Goal: Complete application form

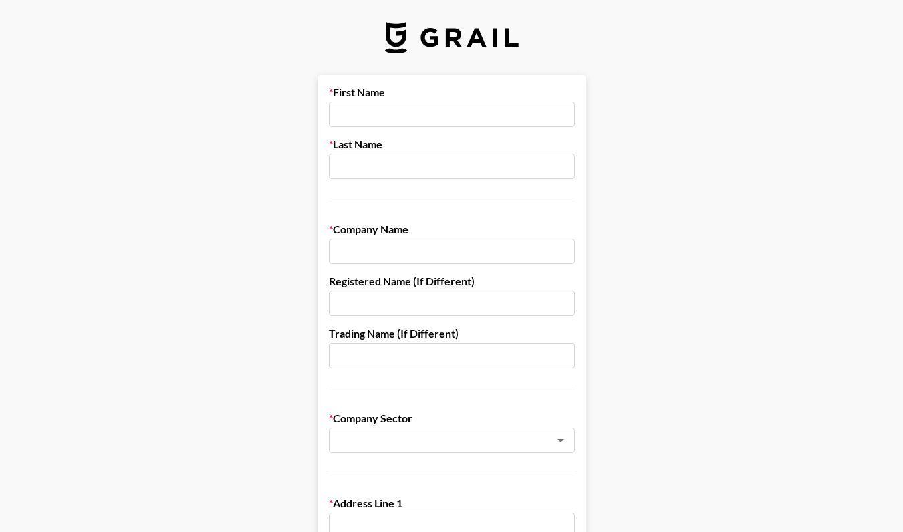
click at [400, 112] on input "text" at bounding box center [452, 114] width 246 height 25
type input "Grace"
click at [418, 166] on input "text" at bounding box center [452, 166] width 246 height 25
type input "g"
type input "[PERSON_NAME]"
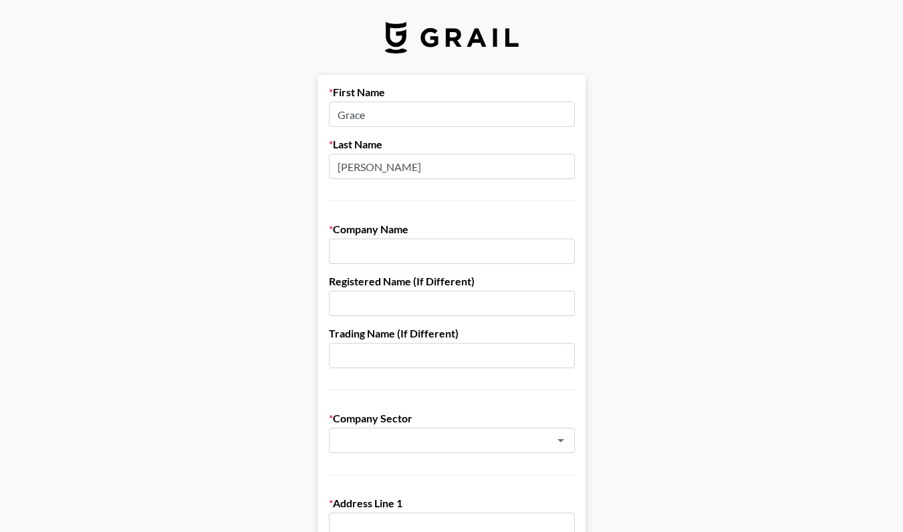
click at [408, 249] on input "text" at bounding box center [452, 251] width 246 height 25
click at [396, 250] on input "Jack" at bounding box center [452, 251] width 246 height 25
click at [356, 255] on input "[PERSON_NAME]" at bounding box center [452, 251] width 246 height 25
click at [378, 249] on input "[PERSON_NAME]" at bounding box center [452, 251] width 246 height 25
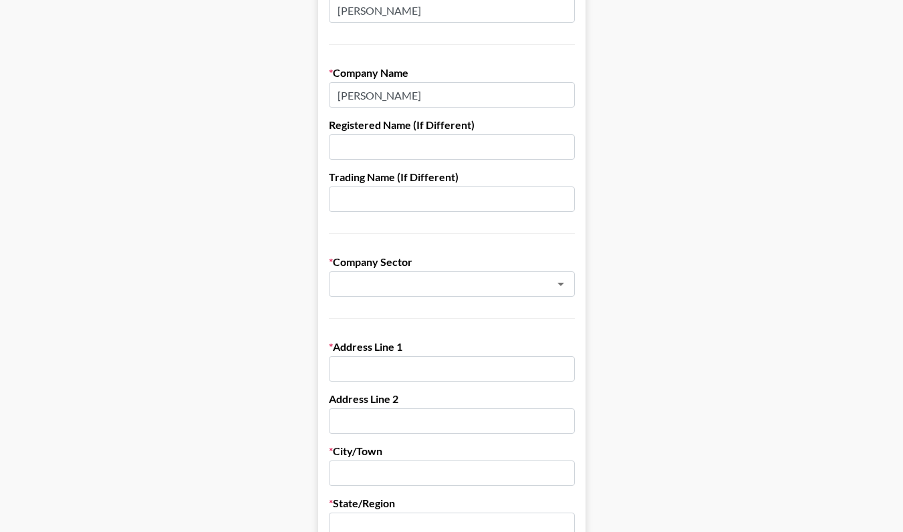
scroll to position [180, 0]
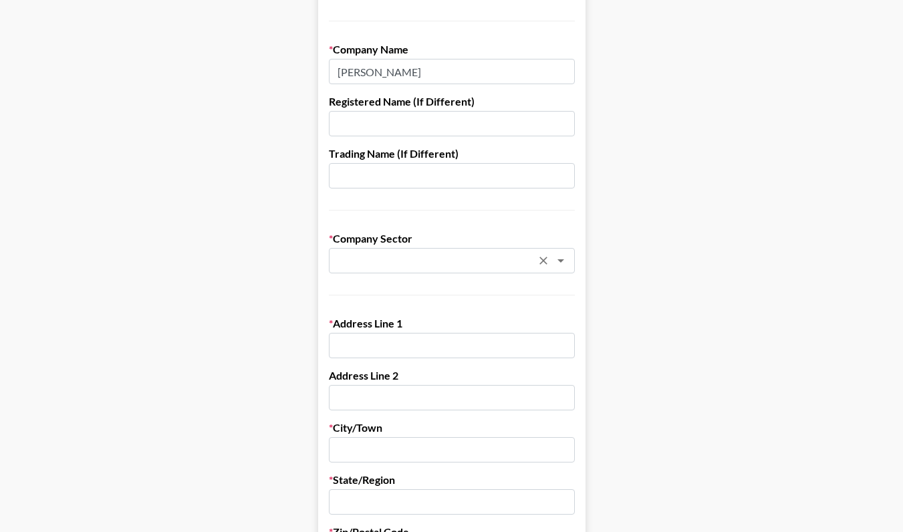
type input "[PERSON_NAME]"
click at [412, 256] on input "text" at bounding box center [434, 260] width 194 height 15
type input "brand"
click at [398, 255] on input "brand" at bounding box center [434, 260] width 194 height 15
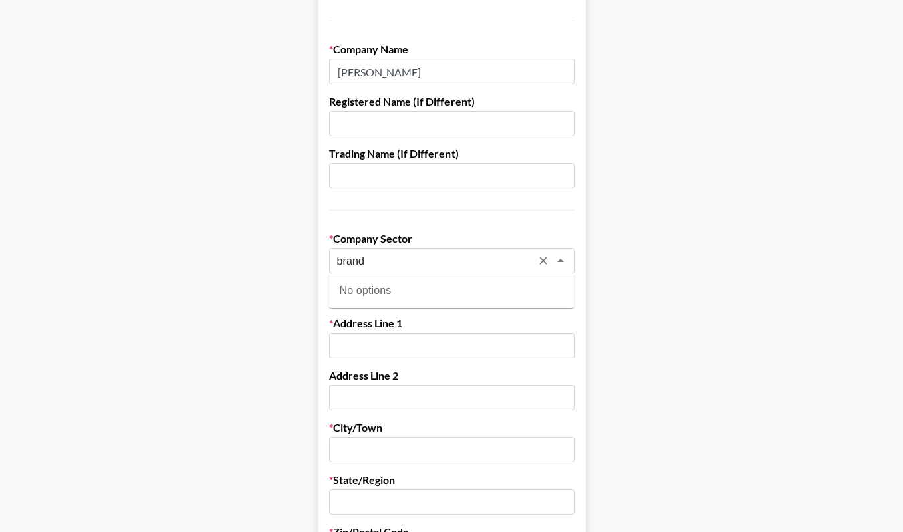
click at [398, 255] on input "brand" at bounding box center [434, 260] width 194 height 15
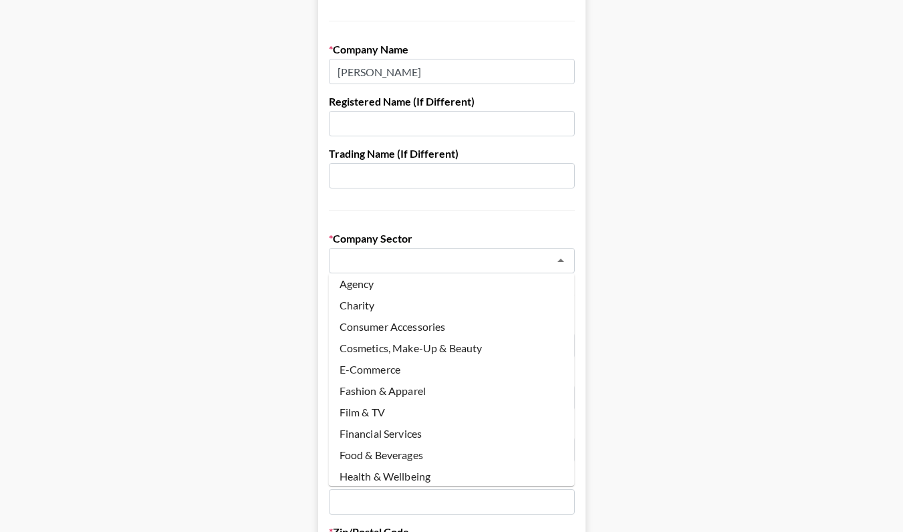
scroll to position [3, 0]
click at [434, 354] on li "Cosmetics, Make-Up & Beauty" at bounding box center [452, 350] width 246 height 21
type input "Cosmetics, Make-Up & Beauty"
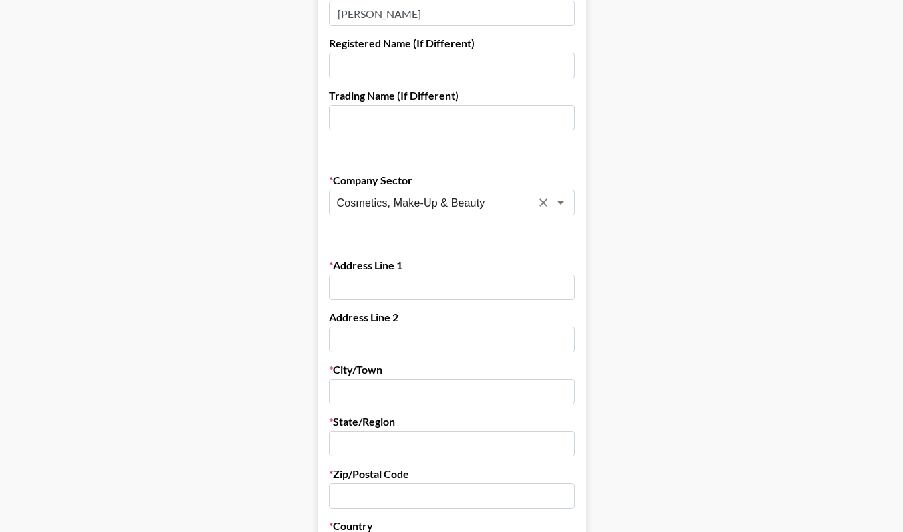
click at [414, 289] on input "text" at bounding box center [452, 287] width 246 height 25
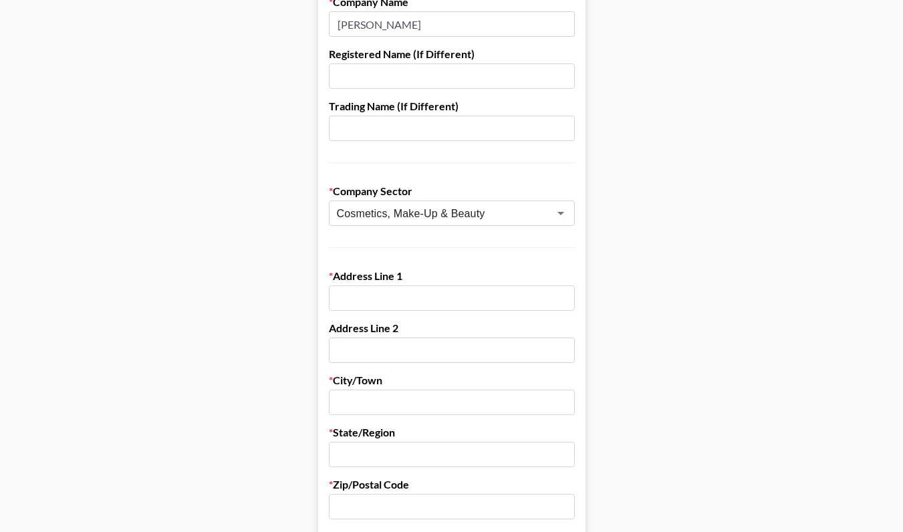
scroll to position [254, 0]
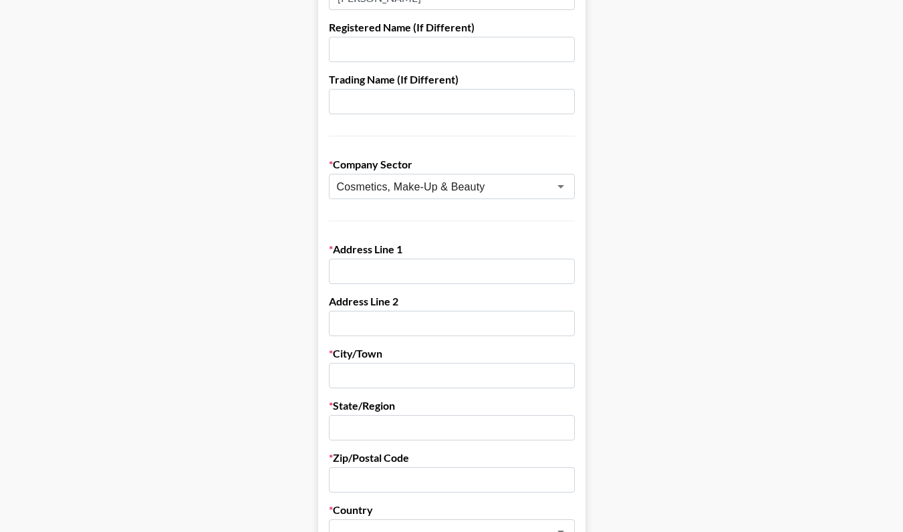
click at [397, 271] on input "text" at bounding box center [452, 271] width 246 height 25
paste input "[STREET_ADDRESS][PERSON_NAME]"
drag, startPoint x: 528, startPoint y: 266, endPoint x: 482, endPoint y: 266, distance: 45.4
click at [482, 266] on input "[STREET_ADDRESS][PERSON_NAME]" at bounding box center [452, 271] width 246 height 25
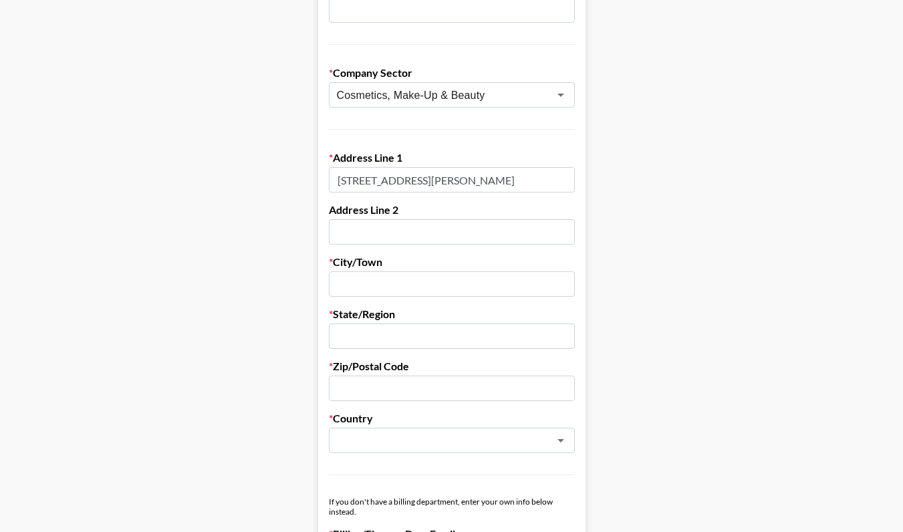
scroll to position [364, 0]
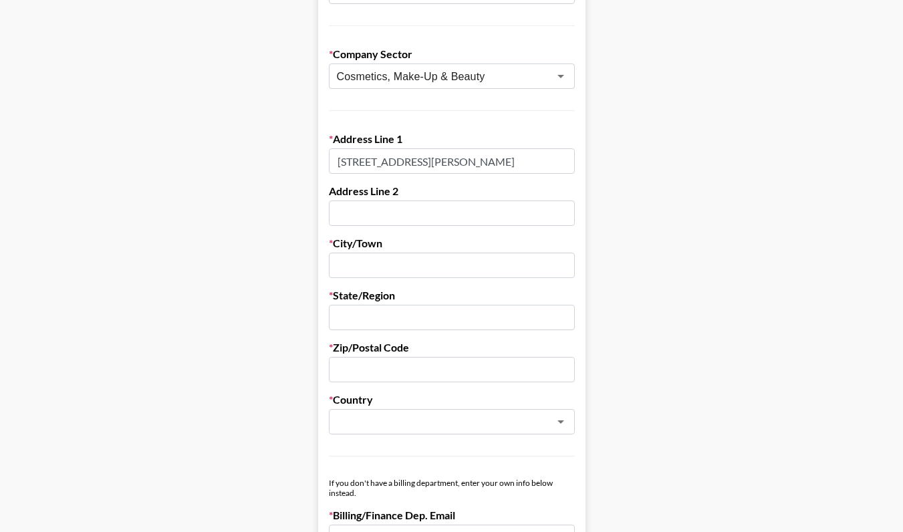
type input "[STREET_ADDRESS][PERSON_NAME]"
click at [402, 355] on div "Zip/Postal Code" at bounding box center [452, 361] width 246 height 41
click at [393, 369] on input "text" at bounding box center [452, 369] width 246 height 25
paste input "92704"
type input "92704"
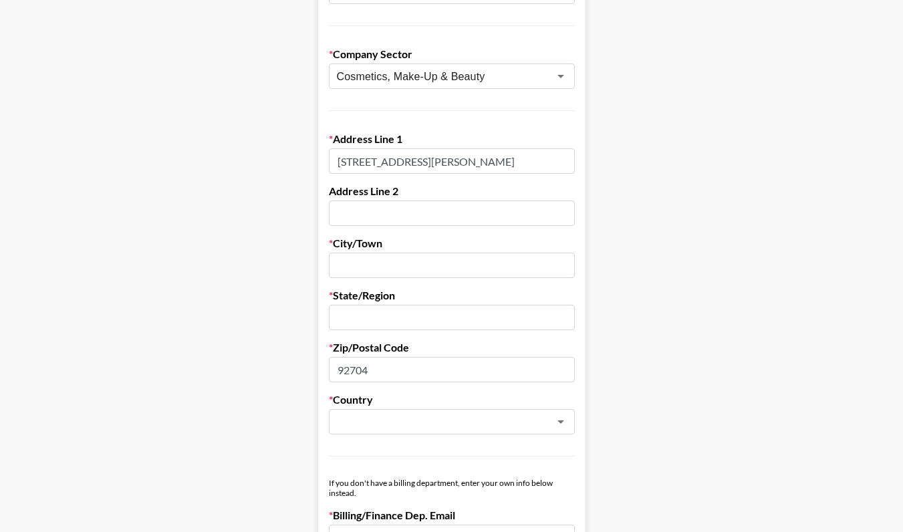
click at [392, 313] on input "text" at bounding box center [452, 317] width 246 height 25
type input "CA"
drag, startPoint x: 458, startPoint y: 159, endPoint x: 412, endPoint y: 158, distance: 45.4
click at [412, 158] on input "[STREET_ADDRESS][PERSON_NAME]" at bounding box center [452, 160] width 246 height 25
click at [369, 267] on input "text" at bounding box center [452, 265] width 246 height 25
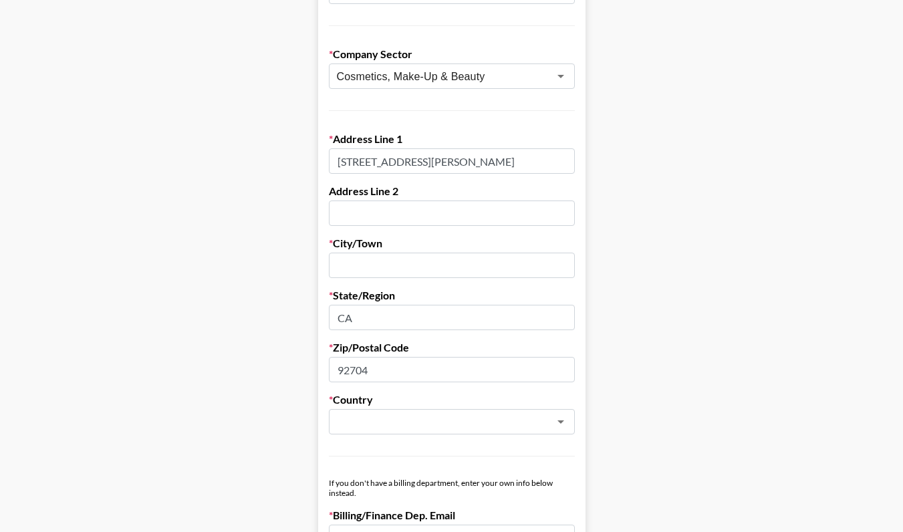
paste input "Santa [PERSON_NAME]"
type input "Santa [PERSON_NAME]"
drag, startPoint x: 511, startPoint y: 161, endPoint x: 414, endPoint y: 158, distance: 97.6
click at [414, 158] on input "[STREET_ADDRESS][PERSON_NAME]" at bounding box center [452, 160] width 246 height 25
type input "[STREET_ADDRESS][PERSON_NAME]"
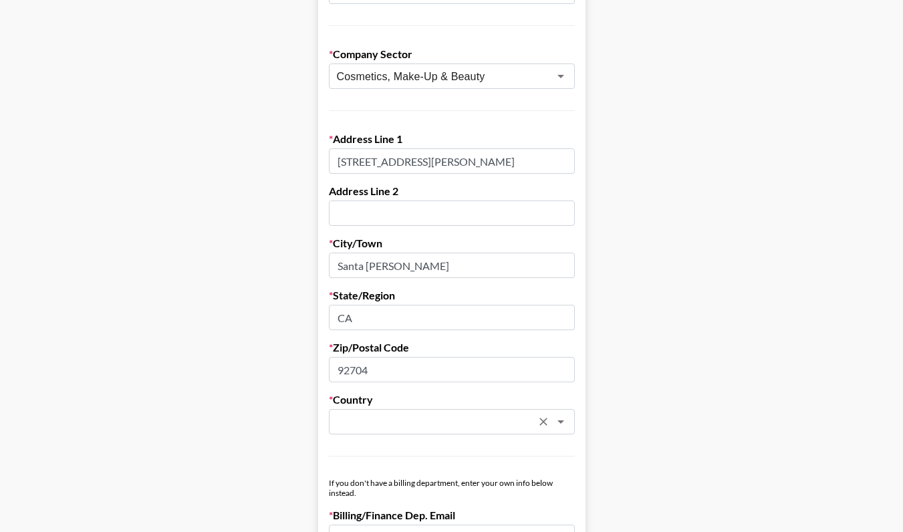
click at [396, 414] on input "text" at bounding box center [434, 421] width 194 height 15
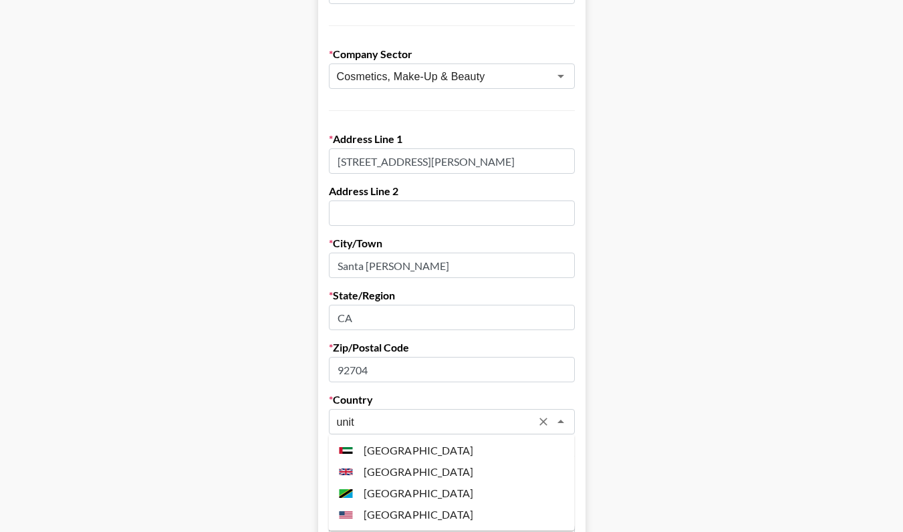
click at [406, 513] on li "[GEOGRAPHIC_DATA]" at bounding box center [452, 514] width 246 height 21
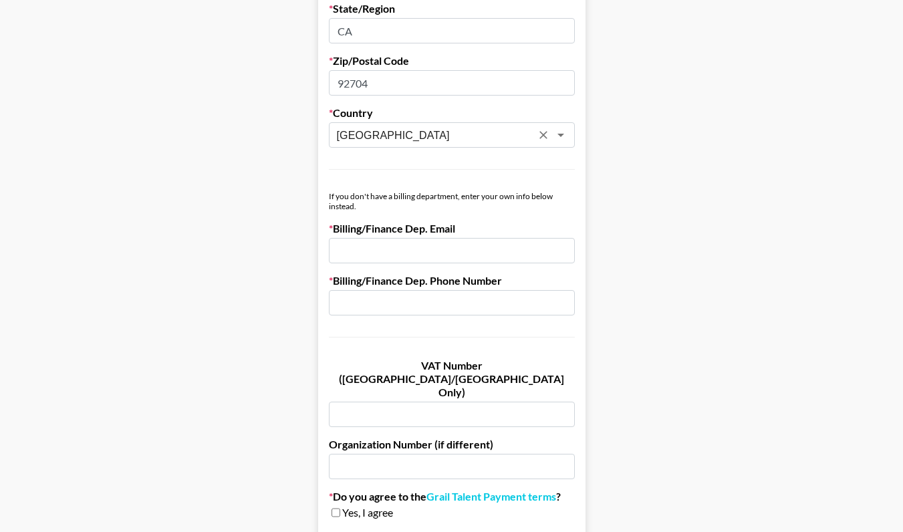
scroll to position [682, 0]
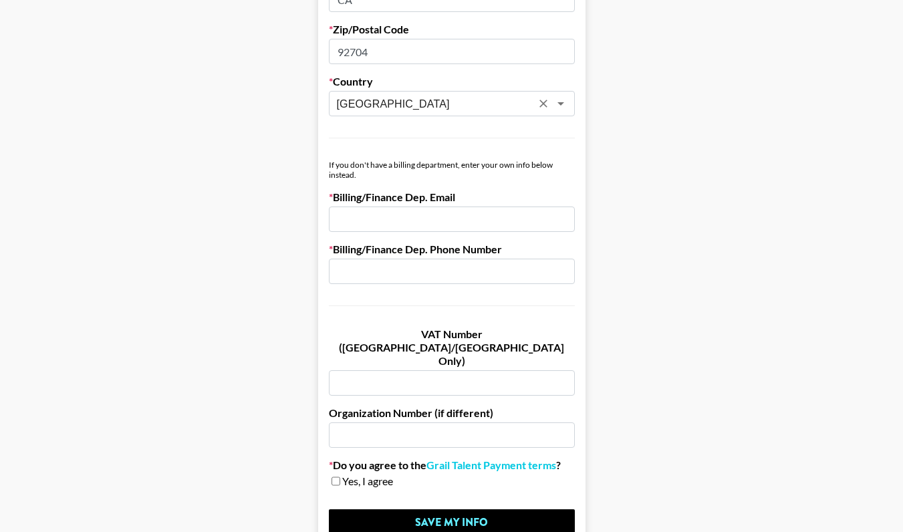
type input "[GEOGRAPHIC_DATA]"
click at [414, 217] on input "email" at bounding box center [452, 218] width 246 height 25
type input "[PERSON_NAME]@"
click at [397, 224] on input "[PERSON_NAME]@" at bounding box center [452, 218] width 246 height 25
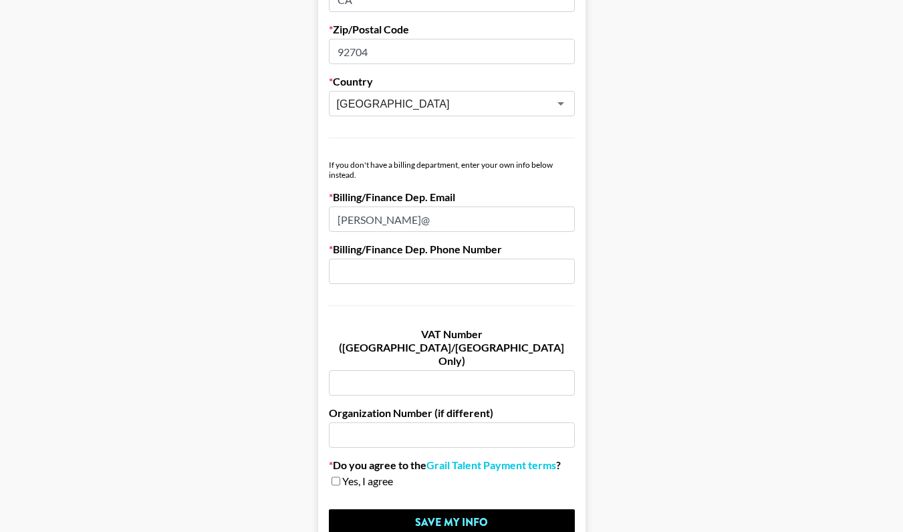
click at [397, 224] on input "[PERSON_NAME]@" at bounding box center [452, 218] width 246 height 25
paste input "[PERSON_NAME][EMAIL_ADDRESS][DOMAIN_NAME]"
type input "[PERSON_NAME][EMAIL_ADDRESS][DOMAIN_NAME]"
click at [404, 279] on input "text" at bounding box center [452, 271] width 246 height 25
paste input "[PERSON_NAME][EMAIL_ADDRESS][DOMAIN_NAME]"
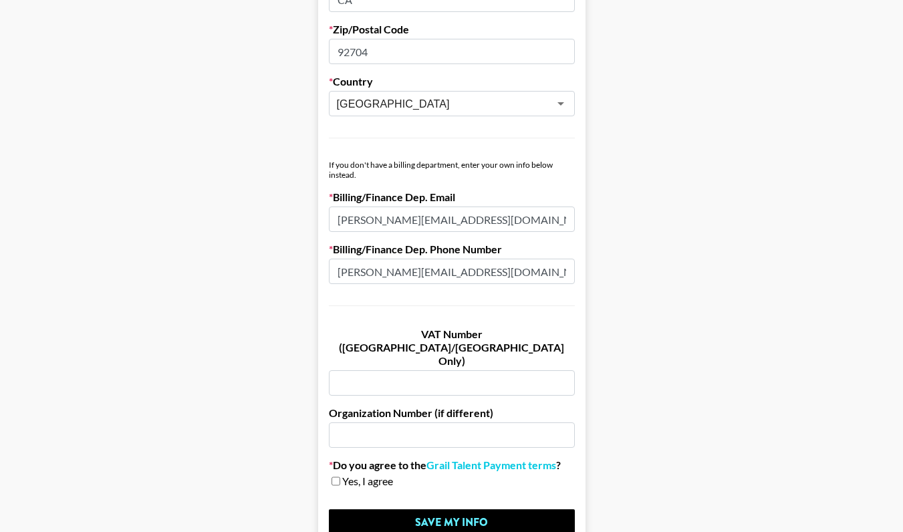
scroll to position [745, 0]
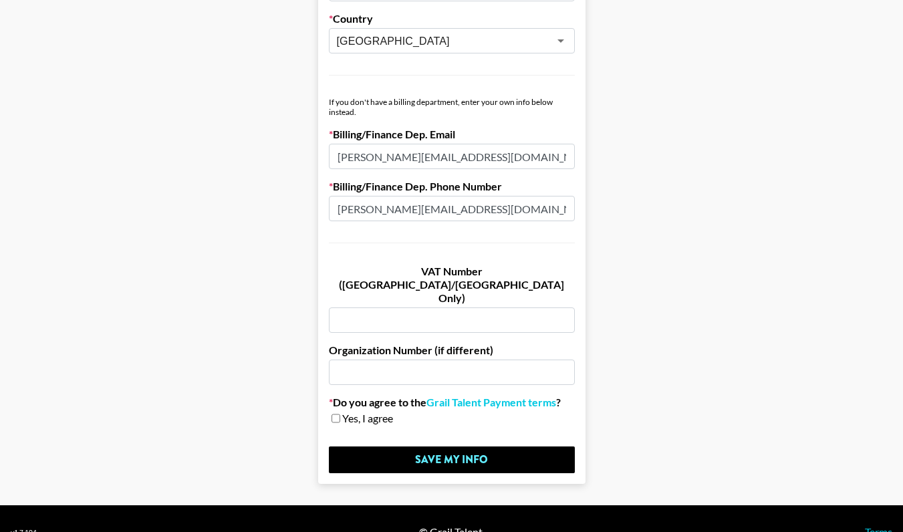
type input "[PERSON_NAME][EMAIL_ADDRESS][DOMAIN_NAME]"
click at [335, 414] on input "checkbox" at bounding box center [335, 418] width 9 height 9
checkbox input "true"
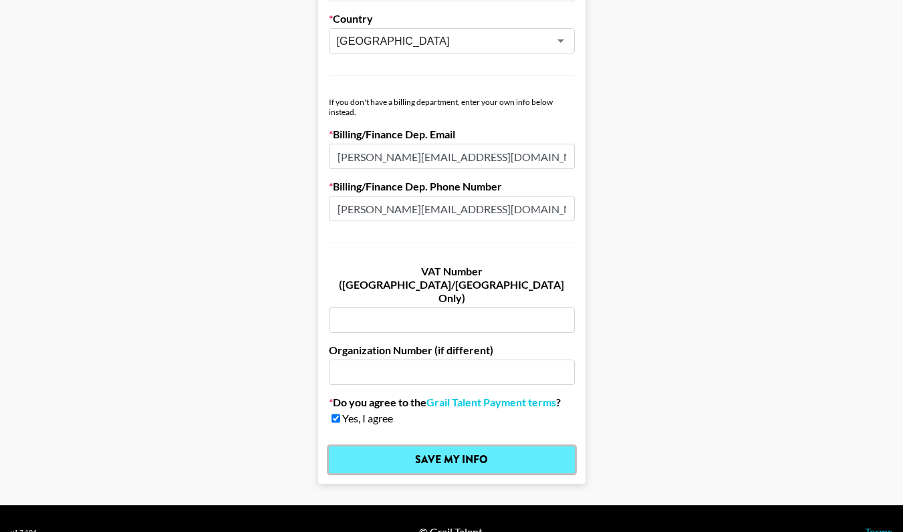
click at [428, 446] on input "Save My Info" at bounding box center [452, 459] width 246 height 27
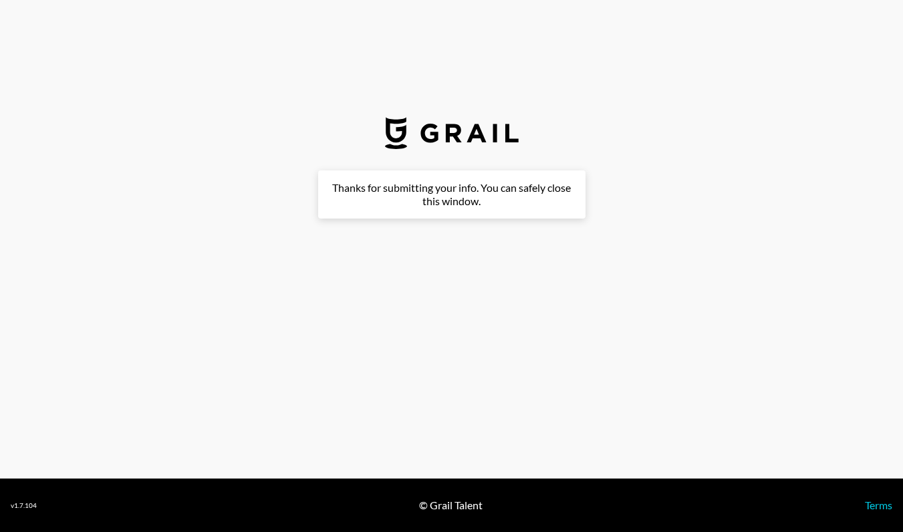
scroll to position [0, 0]
